Goal: Information Seeking & Learning: Learn about a topic

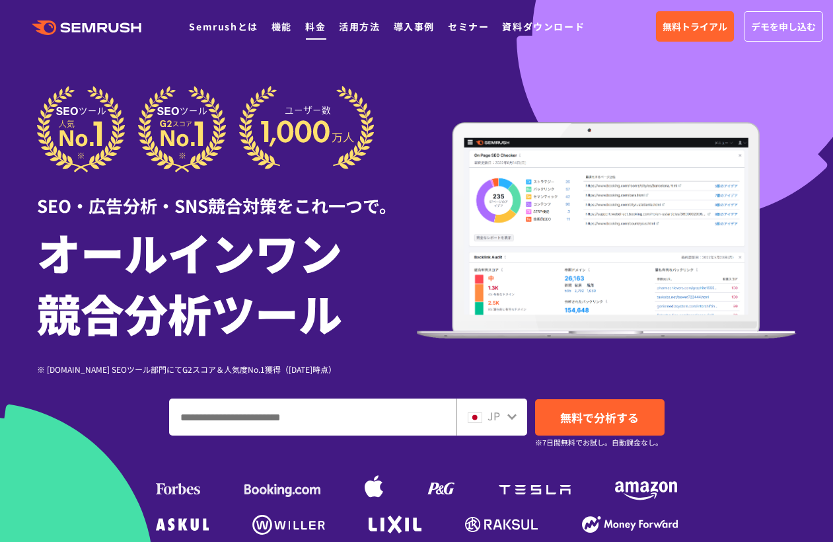
click at [315, 23] on link "料金" at bounding box center [315, 26] width 20 height 13
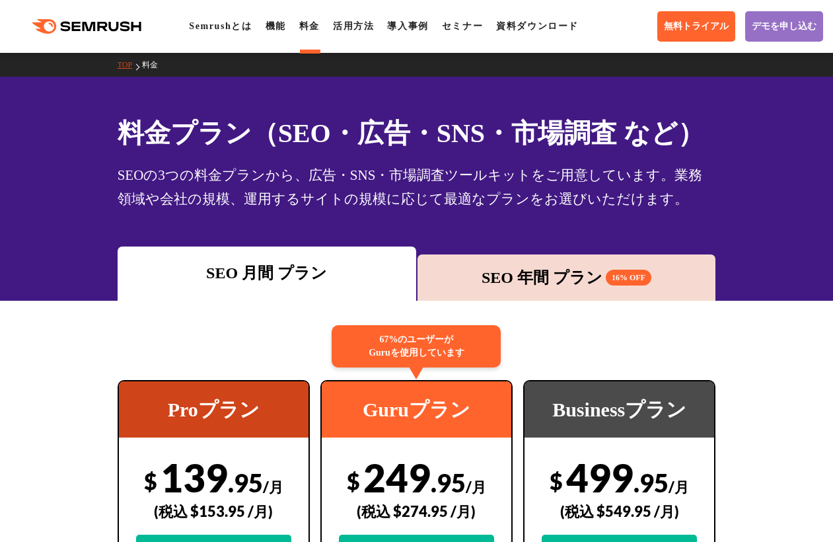
click at [570, 280] on div "SEO 年間 プラン 16% OFF" at bounding box center [566, 278] width 285 height 24
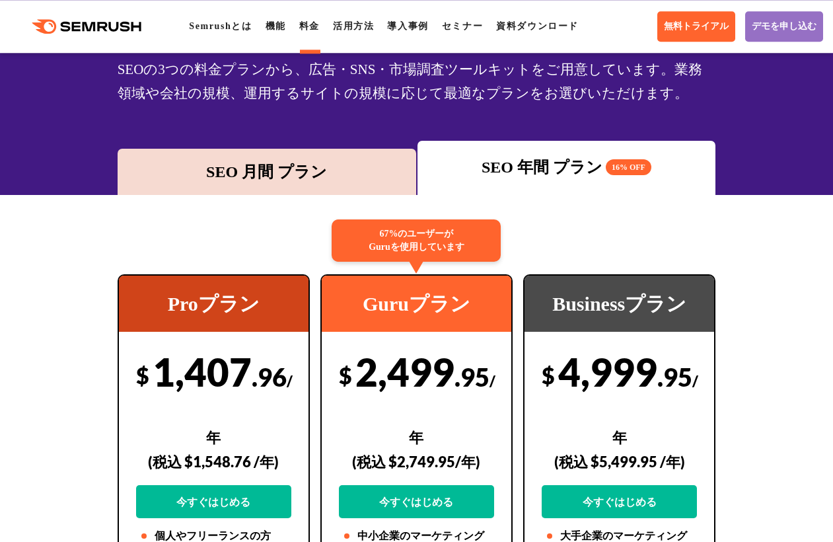
scroll to position [159, 0]
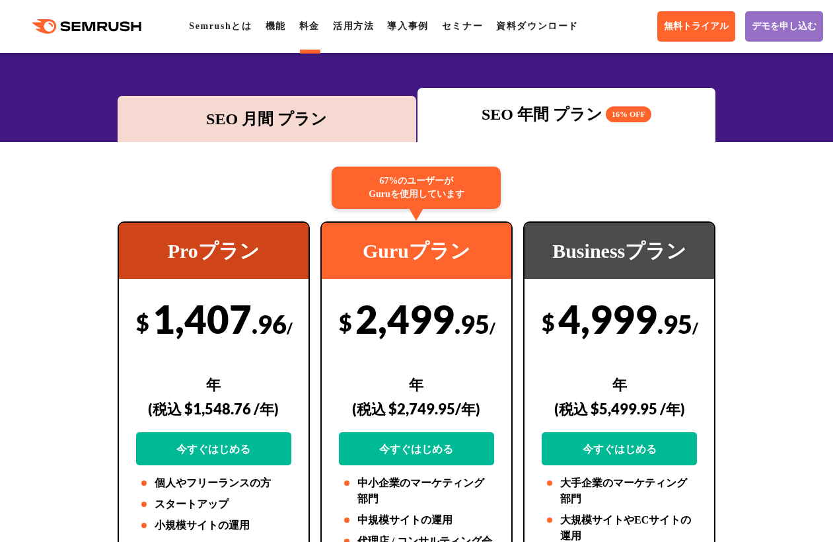
click at [293, 118] on div "SEO 月間 プラン" at bounding box center [266, 119] width 285 height 24
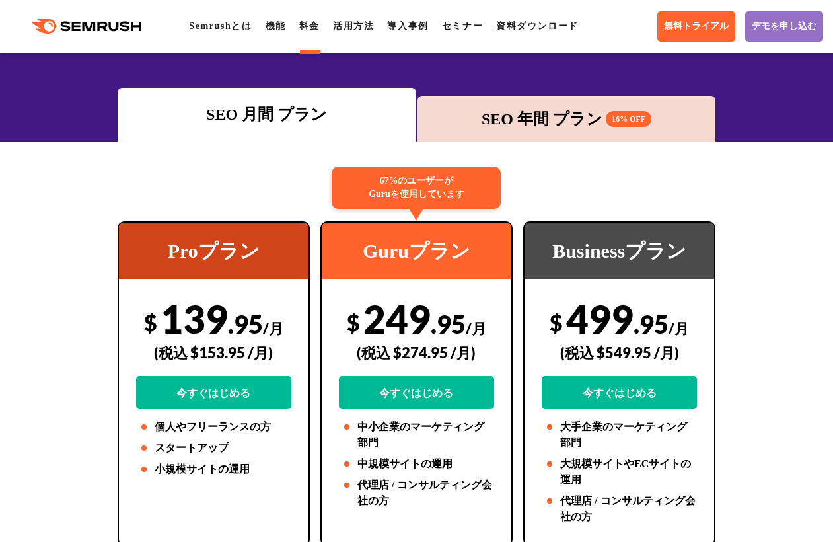
click at [572, 141] on div "SEO 年間 プラン 16% OFF" at bounding box center [567, 119] width 299 height 46
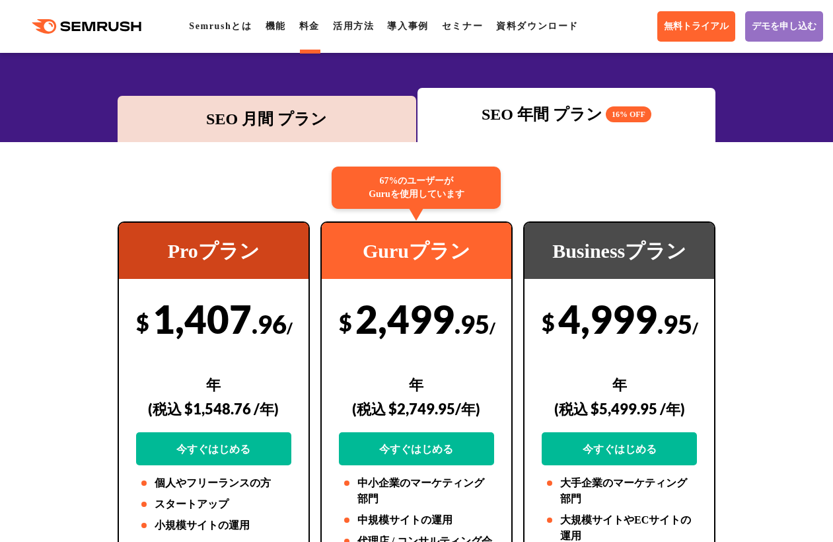
click at [337, 121] on div "SEO 月間 プラン" at bounding box center [266, 119] width 285 height 24
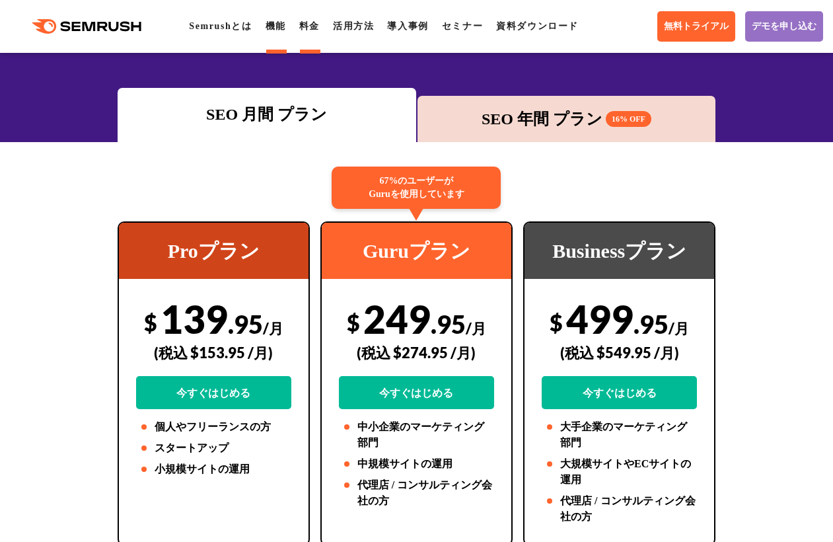
click at [286, 31] on link "機能" at bounding box center [276, 26] width 20 height 10
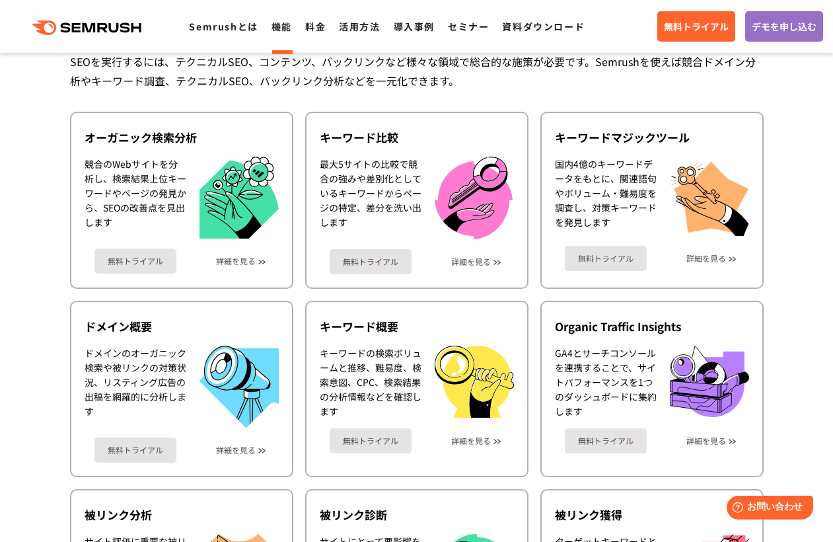
scroll to position [159, 0]
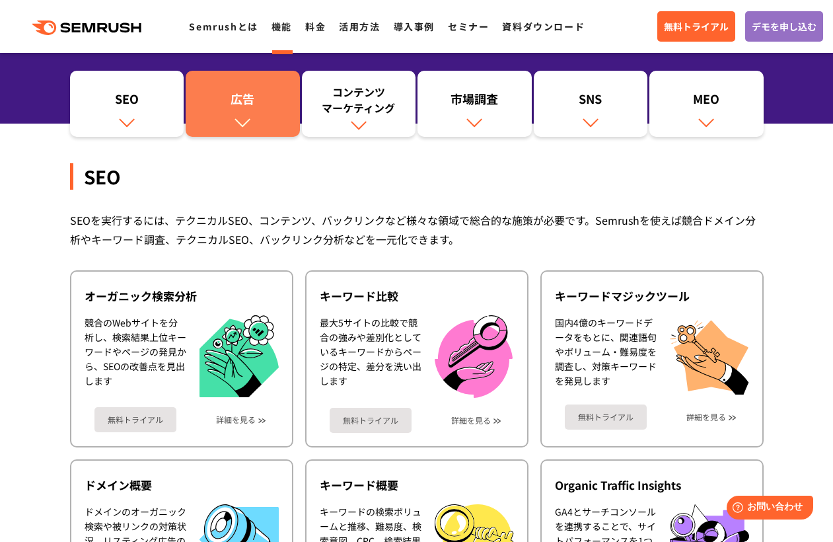
click at [258, 126] on link "広告" at bounding box center [243, 104] width 114 height 66
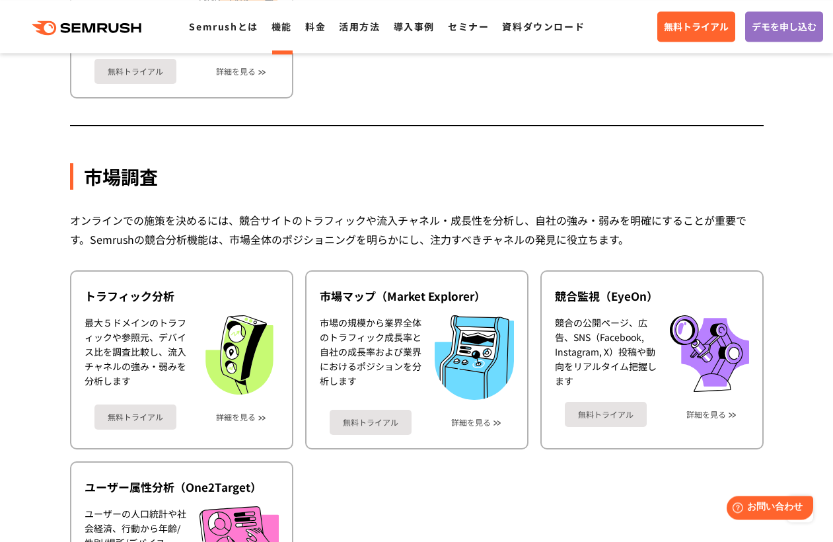
scroll to position [2287, 0]
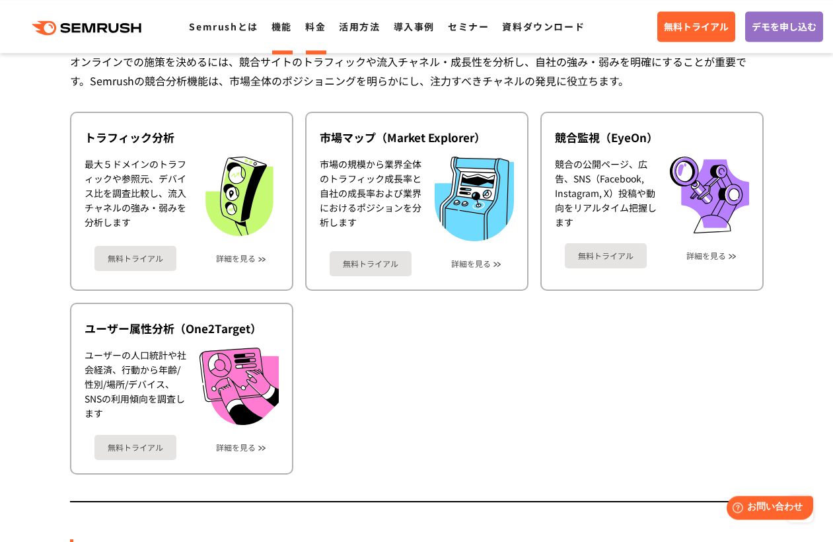
click at [306, 26] on link "料金" at bounding box center [315, 26] width 20 height 13
